Goal: Task Accomplishment & Management: Complete application form

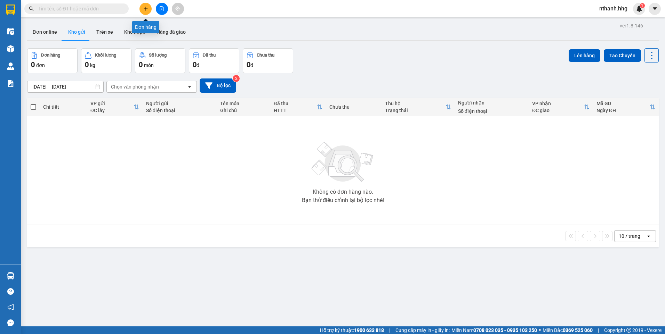
click at [148, 7] on button at bounding box center [145, 9] width 12 height 12
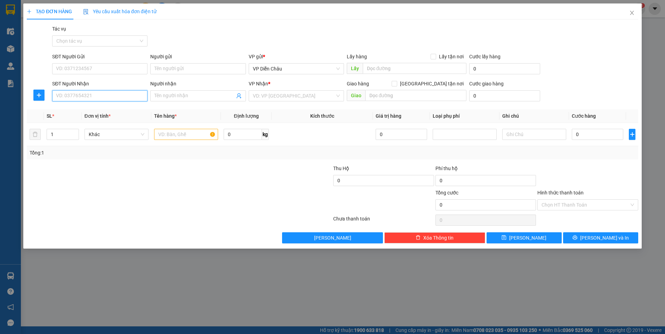
click at [117, 95] on input "SĐT Người Nhận" at bounding box center [99, 95] width 95 height 11
type input "0"
click at [70, 120] on div "0979341010 - a duc" at bounding box center [99, 121] width 87 height 8
type input "0979341010"
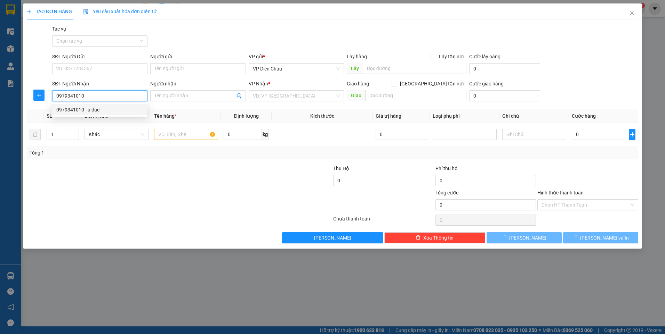
type input "a duc"
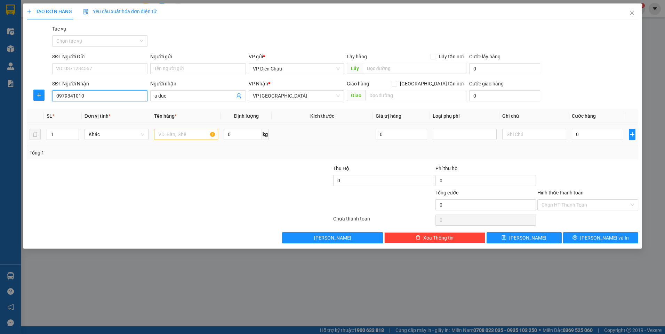
type input "0979341010"
click at [170, 134] on input "text" at bounding box center [186, 134] width 64 height 11
type input "bi"
click at [588, 135] on input "0" at bounding box center [596, 134] width 51 height 11
type input "5"
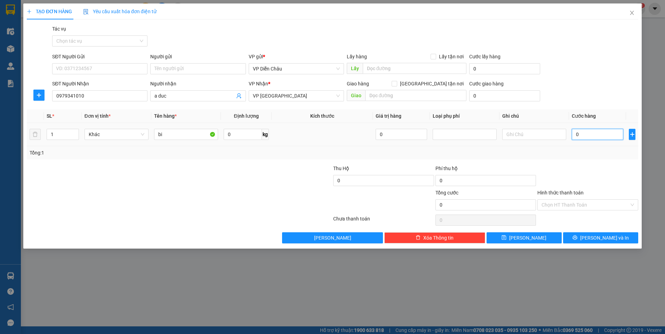
type input "5"
type input "50"
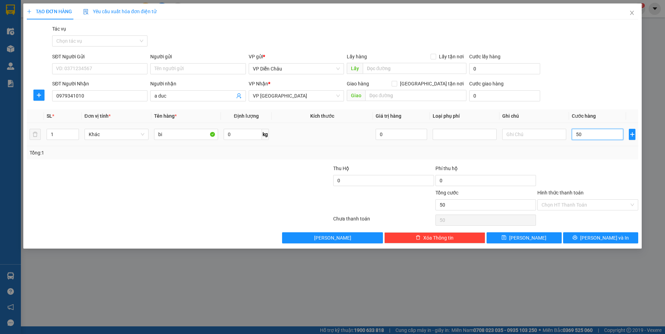
type input "500"
type input "5.000"
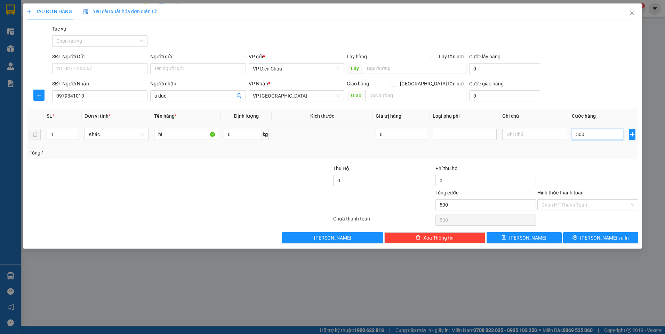
type input "5.000"
type input "50.000"
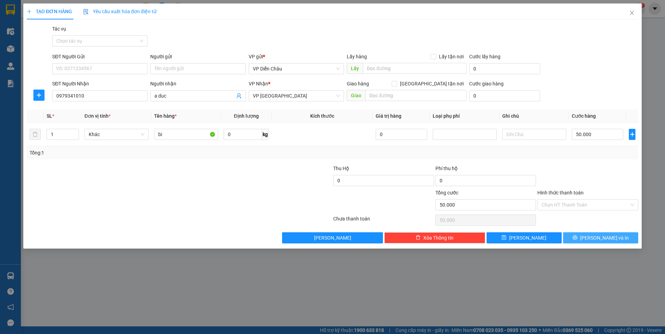
click at [601, 237] on span "Lưu và In" at bounding box center [604, 238] width 49 height 8
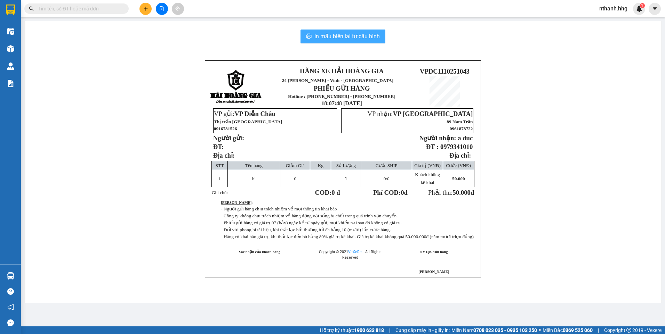
click at [336, 35] on span "In mẫu biên lai tự cấu hình" at bounding box center [346, 36] width 65 height 9
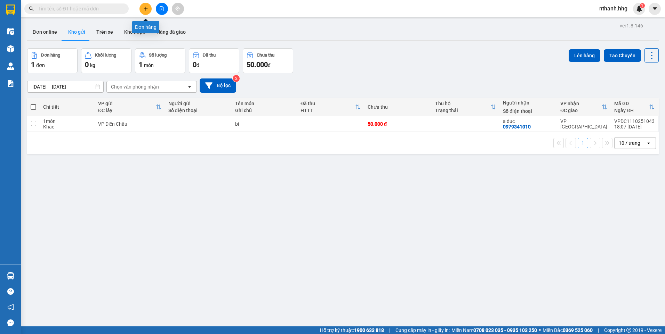
click at [144, 9] on icon "plus" at bounding box center [145, 8] width 5 height 5
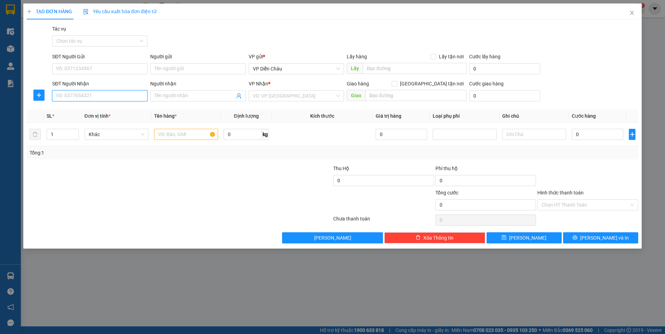
click at [87, 92] on input "SĐT Người Nhận" at bounding box center [99, 95] width 95 height 11
click at [65, 123] on div "0964641897" at bounding box center [99, 121] width 87 height 8
type input "0964641897"
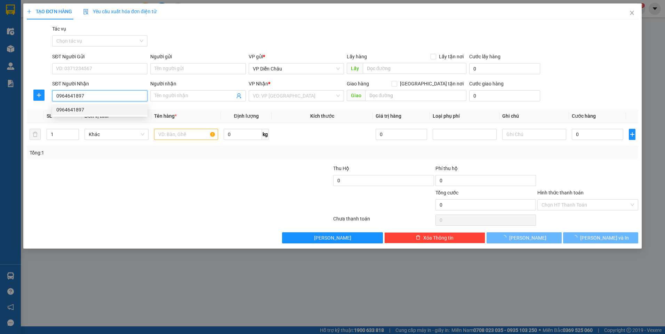
type input "q nam"
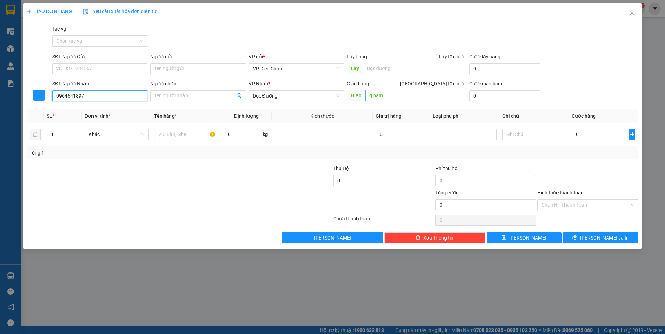
type input "0964641897"
type input "cầu trà khúc, quang ngai"
click at [176, 133] on input "text" at bounding box center [186, 134] width 64 height 11
type input "chim"
click at [587, 132] on input "0" at bounding box center [596, 134] width 51 height 11
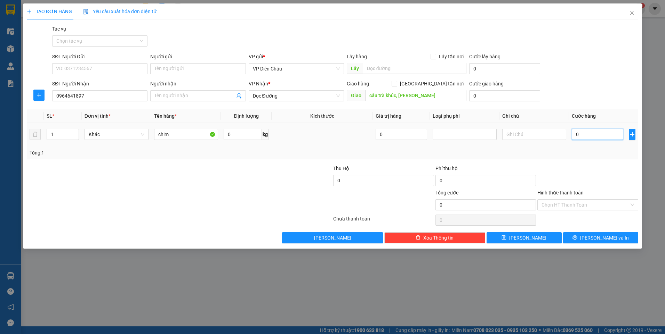
click at [586, 135] on input "0" at bounding box center [596, 134] width 51 height 11
type input "1"
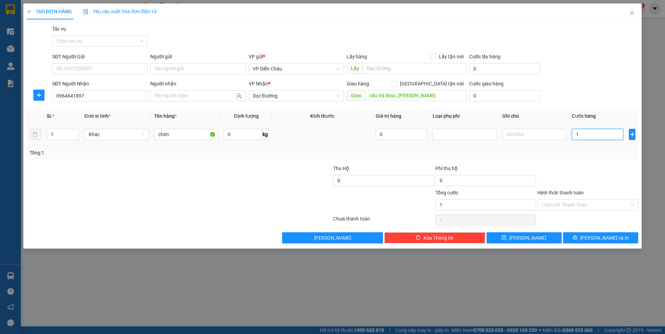
type input "10"
type input "100"
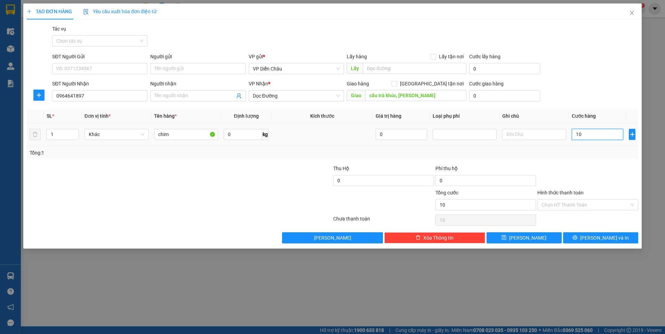
type input "100"
type input "1.000"
type input "10.000"
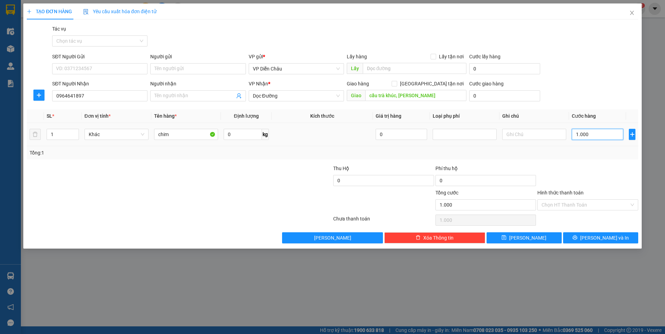
type input "10.000"
type input "100.000"
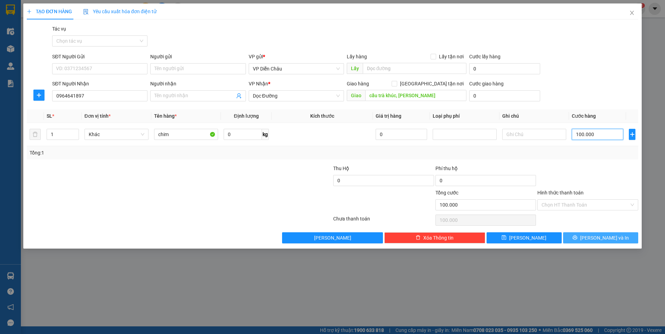
type input "100.000"
click at [597, 239] on span "Lưu và In" at bounding box center [604, 238] width 49 height 8
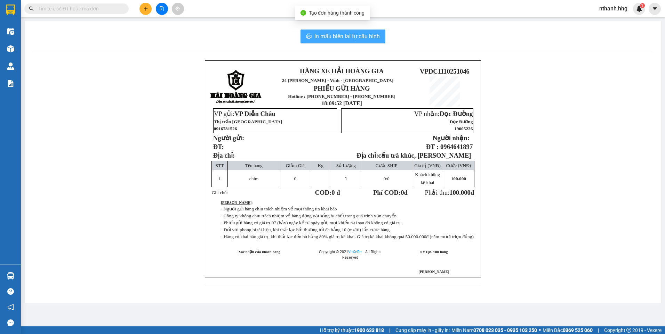
click at [344, 38] on span "In mẫu biên lai tự cấu hình" at bounding box center [346, 36] width 65 height 9
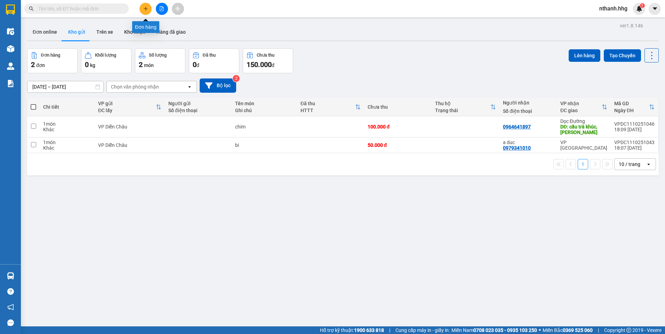
click at [144, 7] on icon "plus" at bounding box center [145, 8] width 5 height 5
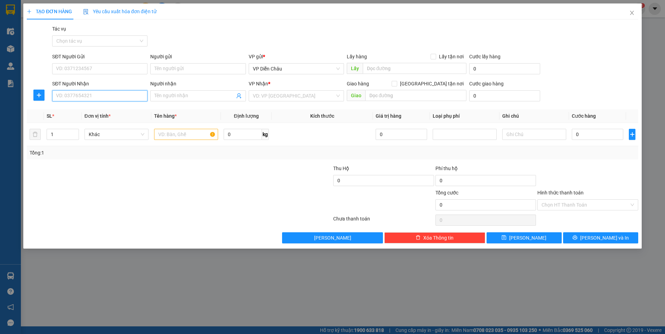
click at [105, 94] on input "SĐT Người Nhận" at bounding box center [99, 95] width 95 height 11
click at [84, 108] on div "0966566198" at bounding box center [99, 110] width 87 height 8
type input "0966566198"
click at [76, 133] on icon "up" at bounding box center [75, 133] width 2 height 2
type input "3"
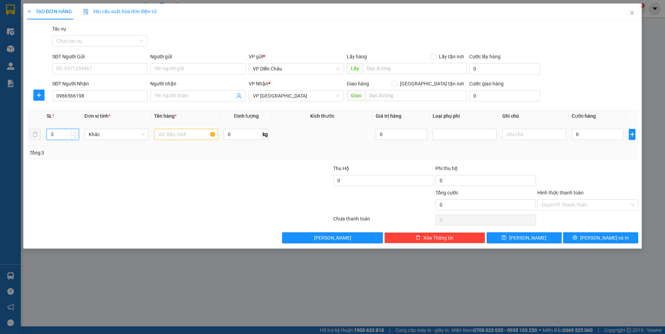
click at [76, 133] on icon "up" at bounding box center [75, 133] width 2 height 2
click at [172, 134] on input "text" at bounding box center [186, 134] width 64 height 11
type input "bi"
click at [592, 136] on input "0" at bounding box center [596, 134] width 51 height 11
type input "3"
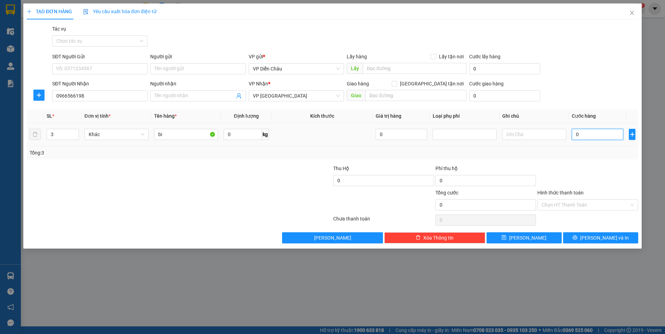
type input "3"
type input "30"
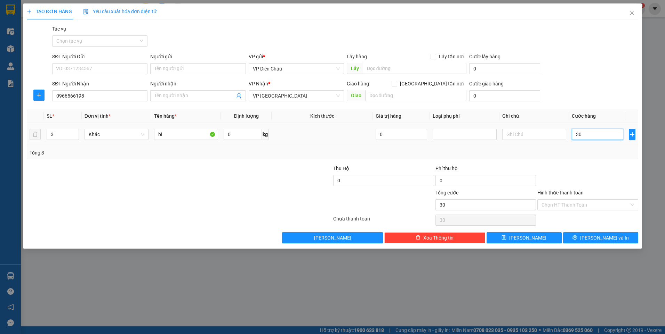
type input "300"
type input "3.000"
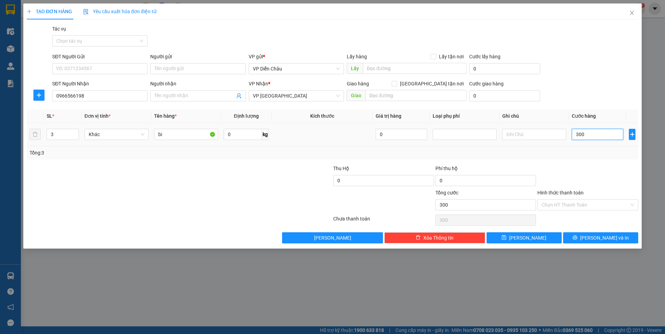
type input "3.000"
type input "30.000"
type input "300.000"
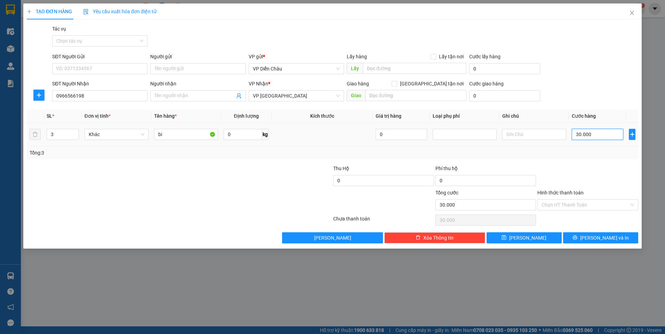
type input "300.000"
click at [601, 242] on button "Lưu và In" at bounding box center [600, 238] width 75 height 11
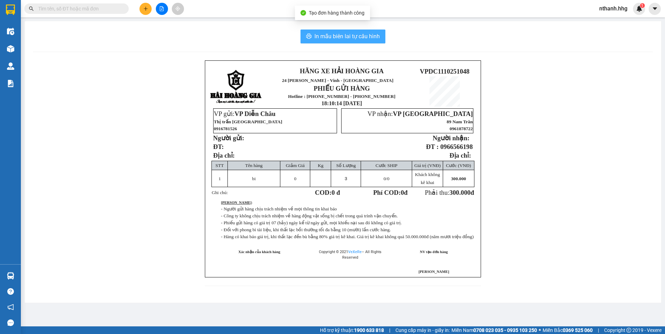
click at [347, 34] on span "In mẫu biên lai tự cấu hình" at bounding box center [346, 36] width 65 height 9
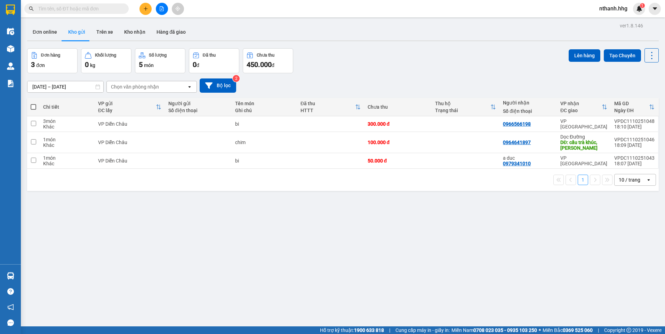
click at [146, 9] on icon "plus" at bounding box center [145, 8] width 5 height 5
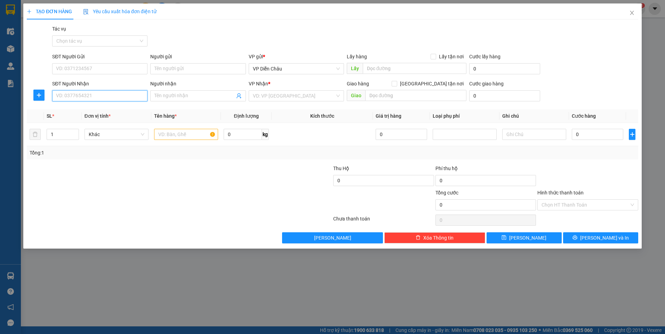
click at [90, 93] on input "SĐT Người Nhận" at bounding box center [99, 95] width 95 height 11
click at [72, 107] on div "0906461586" at bounding box center [99, 110] width 87 height 8
type input "0906461586"
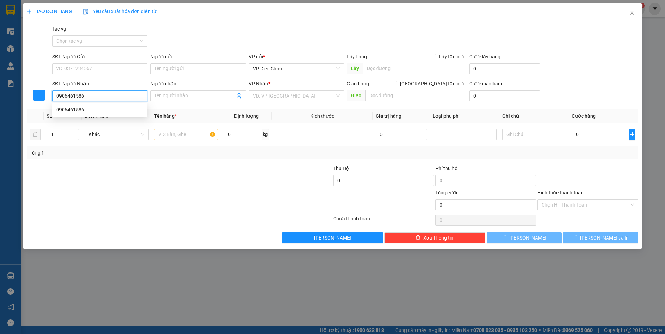
type input "tam ky,quang nam"
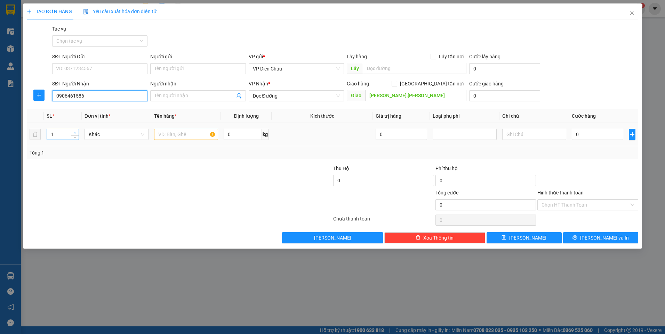
type input "0906461586"
click at [75, 132] on icon "up" at bounding box center [75, 133] width 2 height 2
type input "3"
click at [75, 132] on icon "up" at bounding box center [75, 133] width 2 height 2
click at [176, 135] on input "text" at bounding box center [186, 134] width 64 height 11
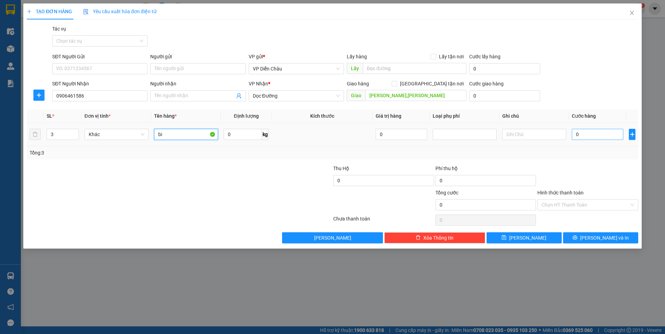
type input "bi"
click at [597, 135] on input "0" at bounding box center [596, 134] width 51 height 11
type input "4"
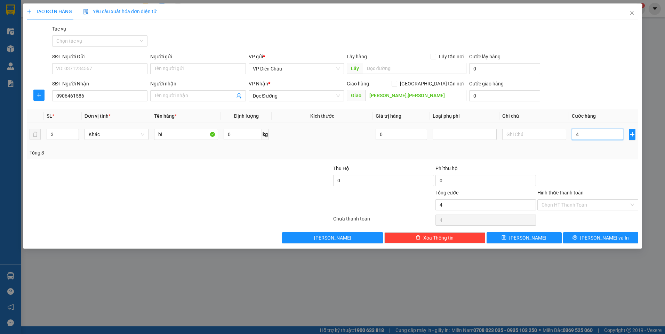
type input "45"
type input "450"
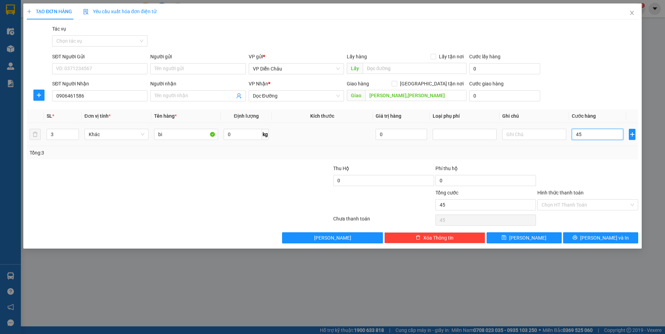
type input "450"
type input "4.500"
type input "45.000"
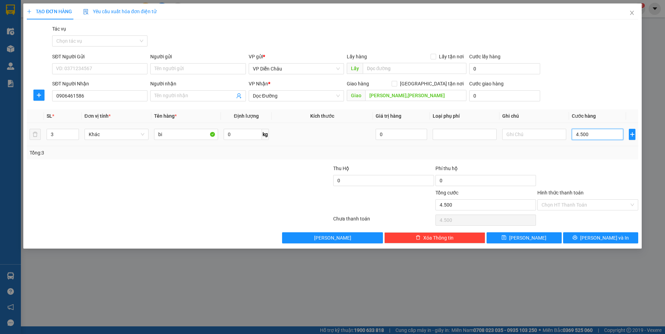
type input "45.000"
type input "450.000"
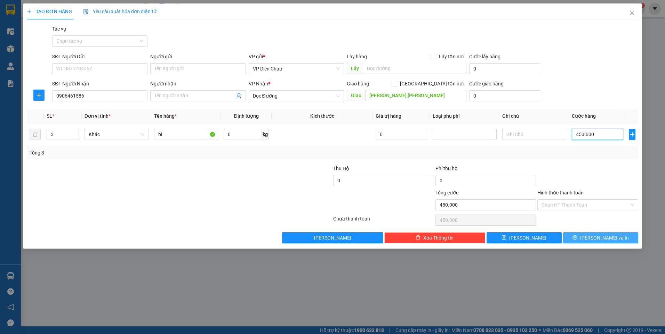
type input "450.000"
click at [594, 236] on span "Lưu và In" at bounding box center [604, 238] width 49 height 8
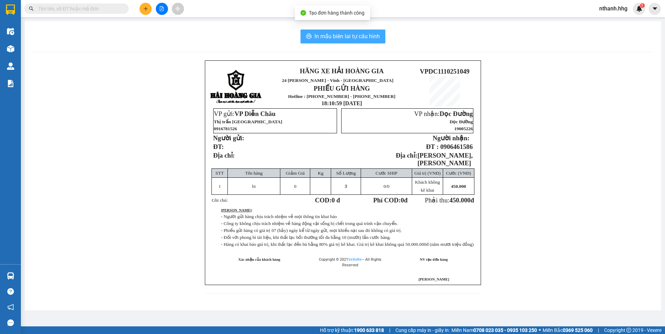
click at [343, 37] on span "In mẫu biên lai tự cấu hình" at bounding box center [346, 36] width 65 height 9
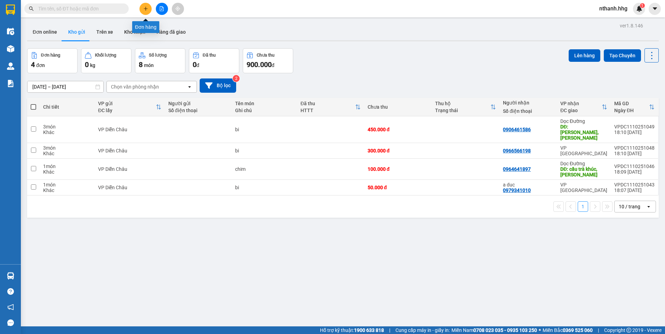
click at [143, 7] on icon "plus" at bounding box center [145, 8] width 5 height 5
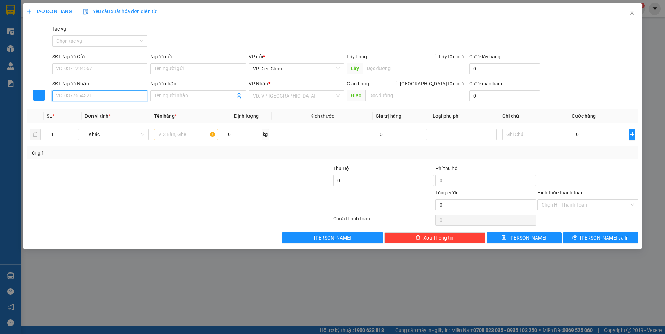
click at [120, 95] on input "SĐT Người Nhận" at bounding box center [99, 95] width 95 height 11
click at [74, 109] on div "0388202206" at bounding box center [99, 110] width 87 height 8
type input "0388202206"
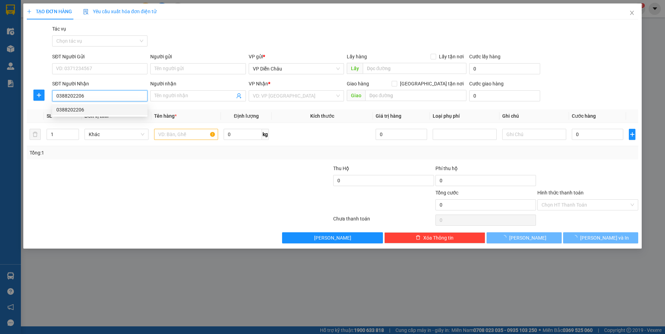
type input "Vp Quang ngai"
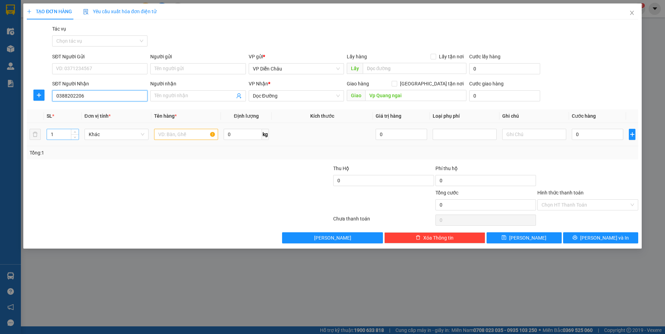
type input "0388202206"
click at [64, 135] on input "1" at bounding box center [63, 134] width 32 height 10
type input "6"
click at [60, 135] on input "number" at bounding box center [63, 134] width 32 height 10
type input "6"
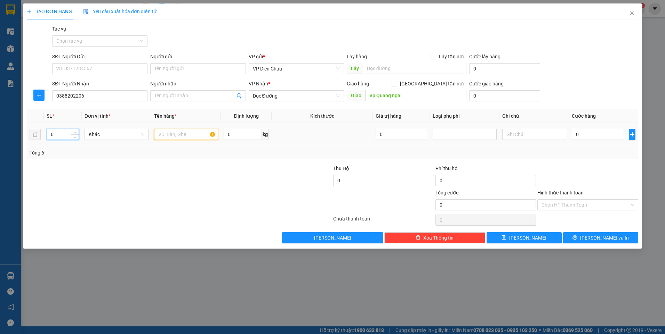
click at [180, 133] on input "text" at bounding box center [186, 134] width 64 height 11
type input "ct"
click at [590, 137] on input "0" at bounding box center [596, 134] width 51 height 11
type input "2"
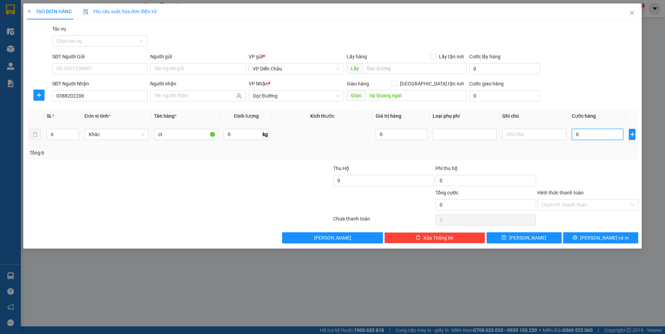
type input "2"
type input "20"
type input "200"
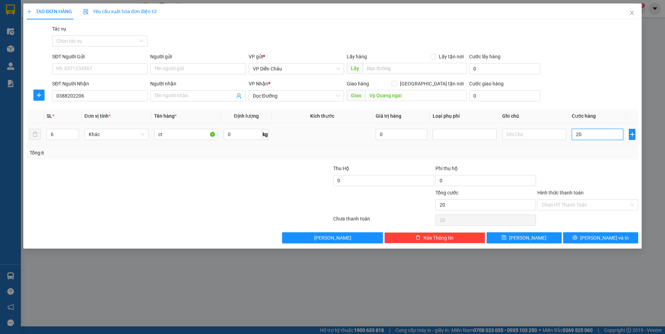
type input "200"
type input "2.000"
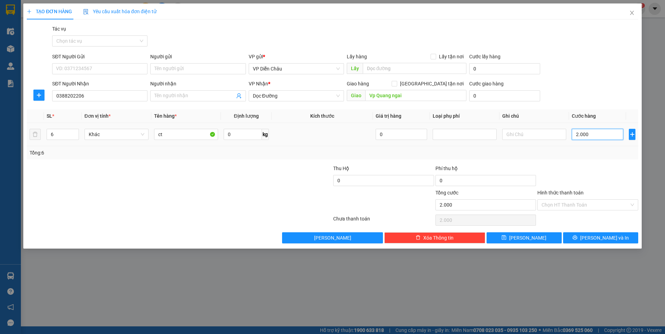
type input "20.000"
type input "200.000"
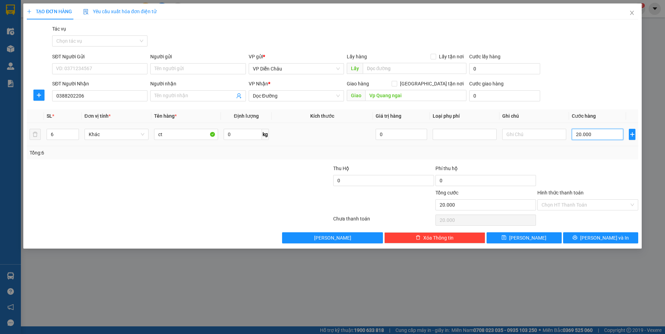
type input "200.000"
click at [596, 238] on span "Lưu và In" at bounding box center [604, 238] width 49 height 8
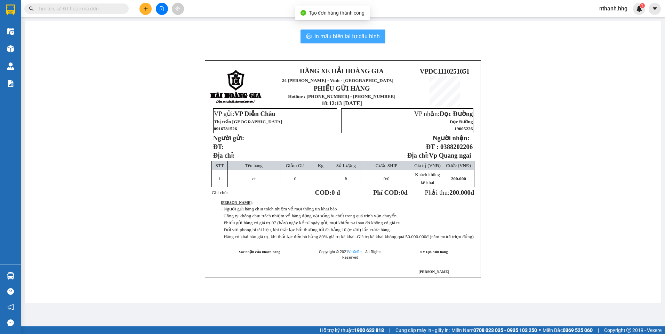
click at [329, 38] on span "In mẫu biên lai tự cấu hình" at bounding box center [346, 36] width 65 height 9
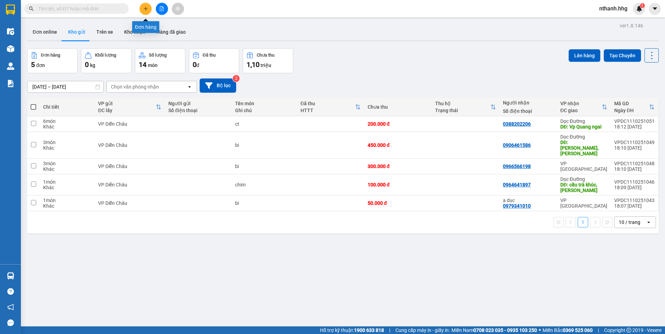
click at [145, 11] on icon "plus" at bounding box center [145, 8] width 5 height 5
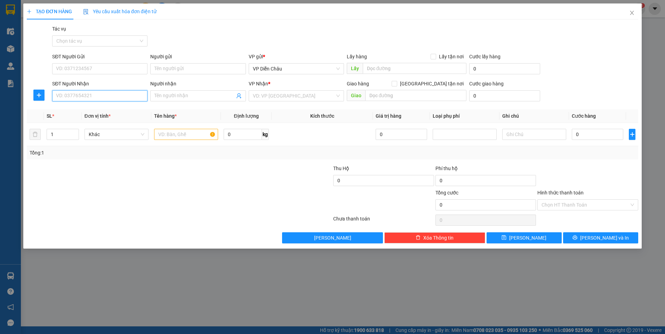
click at [91, 96] on input "SĐT Người Nhận" at bounding box center [99, 95] width 95 height 11
type input "0966490676"
click at [272, 98] on input "search" at bounding box center [294, 96] width 82 height 10
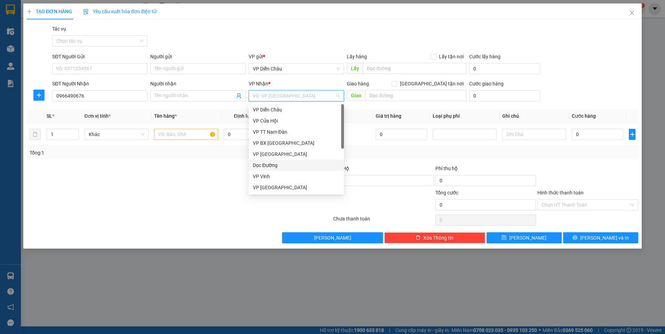
drag, startPoint x: 271, startPoint y: 163, endPoint x: 275, endPoint y: 162, distance: 3.6
click at [272, 163] on div "Dọc Đường" at bounding box center [296, 166] width 87 height 8
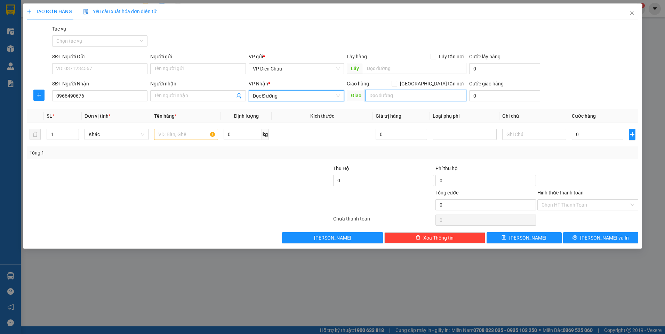
click at [393, 97] on input "text" at bounding box center [415, 95] width 101 height 11
type input "vĩnh điện , quảng nam"
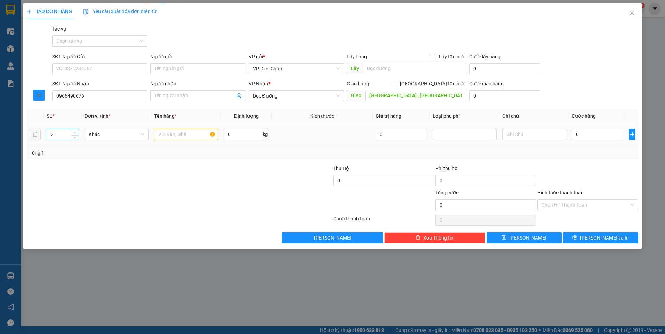
click at [76, 132] on icon "up" at bounding box center [75, 133] width 2 height 2
type input "4"
click at [76, 132] on icon "up" at bounding box center [75, 133] width 2 height 2
click at [181, 135] on input "text" at bounding box center [186, 134] width 64 height 11
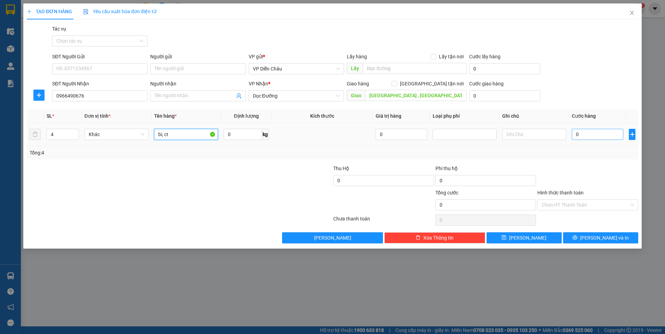
type input "bi, ct"
click at [592, 137] on input "0" at bounding box center [596, 134] width 51 height 11
click at [580, 133] on input "0" at bounding box center [596, 134] width 51 height 11
type input "04"
type input "4"
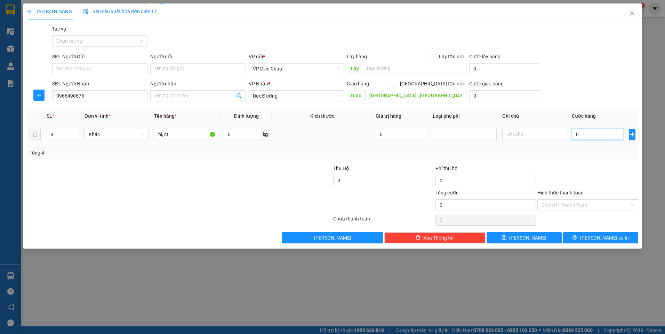
type input "4"
type input "040"
type input "40"
type input "0.400"
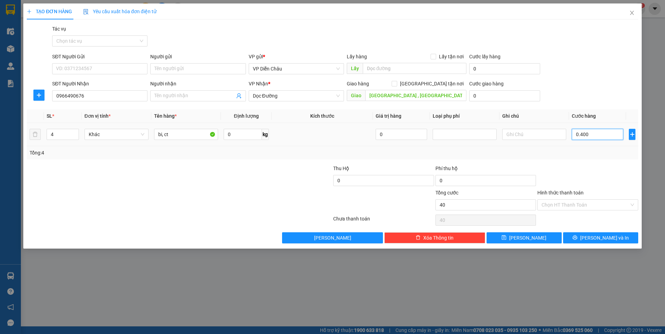
type input "400"
type input "04.000"
type input "4.000"
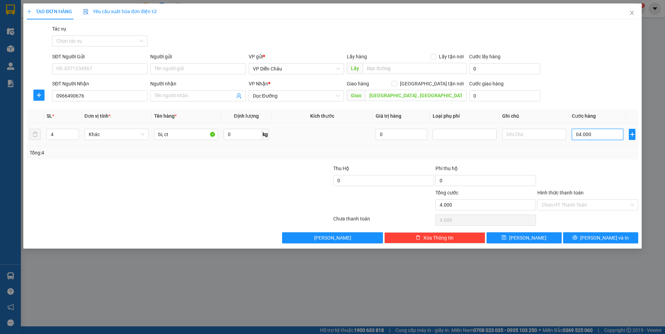
type input "040.000"
type input "40.000"
type input "0.400.000"
type input "400.000"
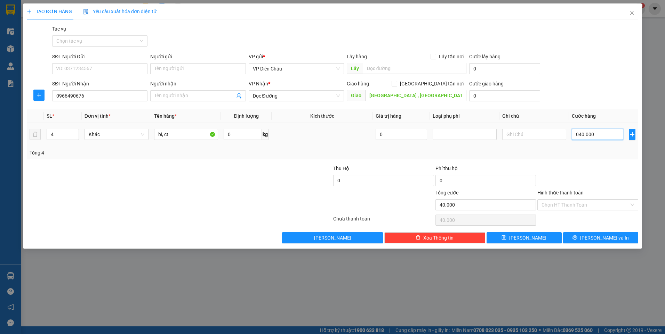
type input "400.000"
click at [599, 238] on span "Lưu và In" at bounding box center [604, 238] width 49 height 8
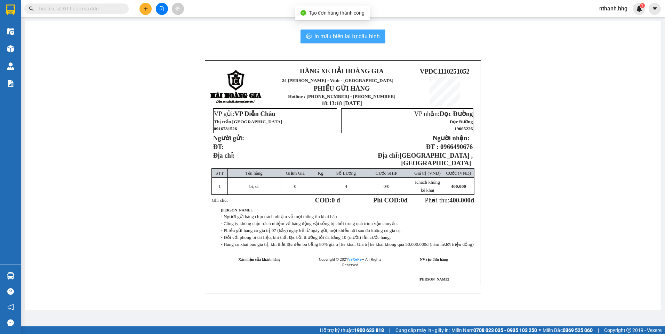
click at [344, 36] on span "In mẫu biên lai tự cấu hình" at bounding box center [346, 36] width 65 height 9
